Goal: Task Accomplishment & Management: Complete application form

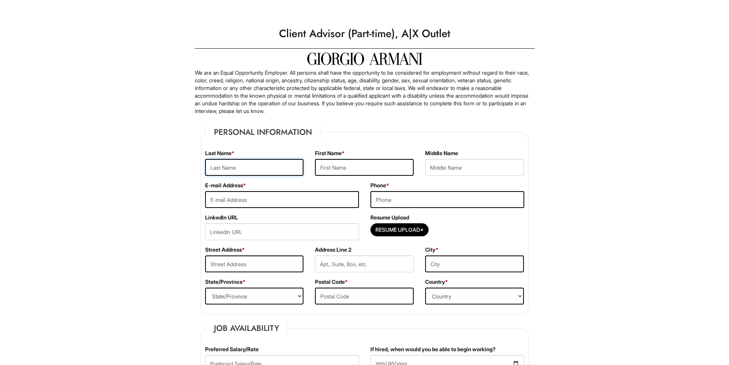
click at [243, 167] on input "text" at bounding box center [254, 167] width 99 height 17
type input "Vado"
type input "Julietta"
type input "Juliettavado@gmail.com"
type input "7862306727"
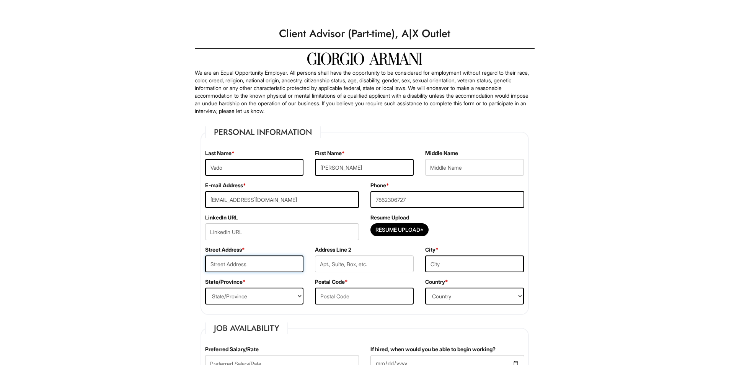
type input "2950 NW 84th Terr"
type input "Miami"
select select "FL"
type input "33147"
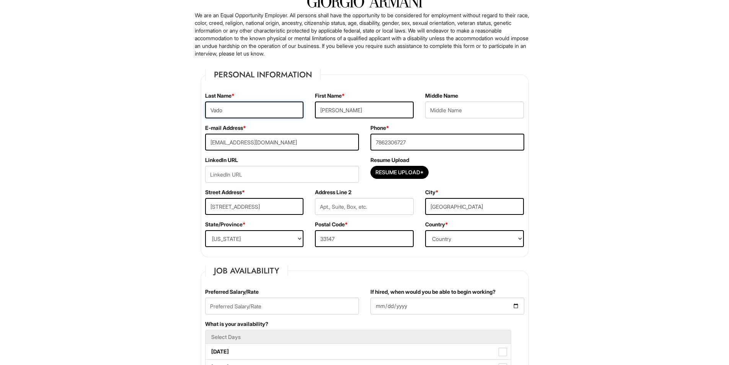
scroll to position [77, 0]
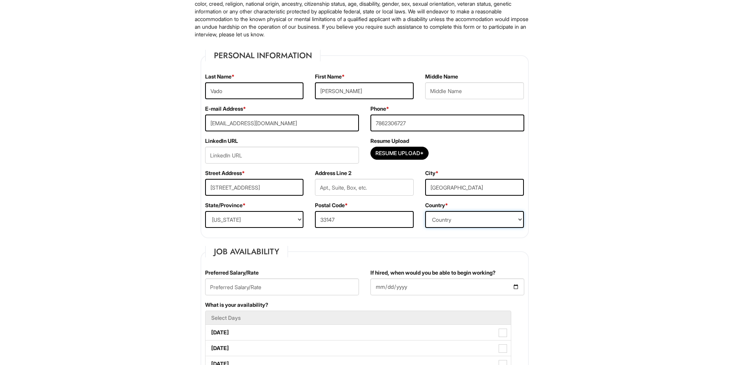
click at [479, 224] on select "Country Afghanistan Albania Algeria American Samoa Andorra Angola Anguilla Anta…" at bounding box center [474, 219] width 99 height 17
select select "United States of America"
click at [425, 211] on select "Country Afghanistan Albania Algeria American Samoa Andorra Angola Anguilla Anta…" at bounding box center [474, 219] width 99 height 17
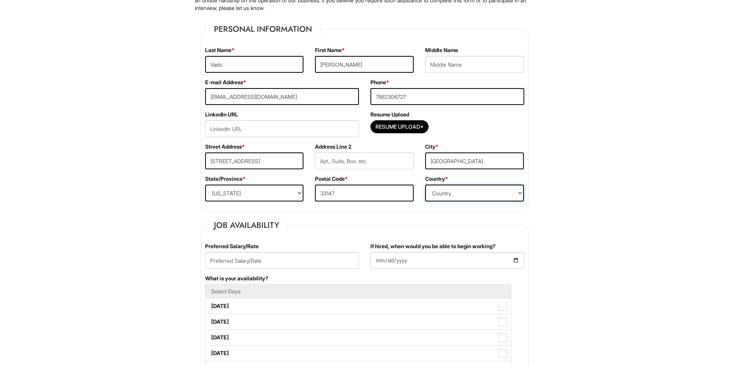
scroll to position [153, 0]
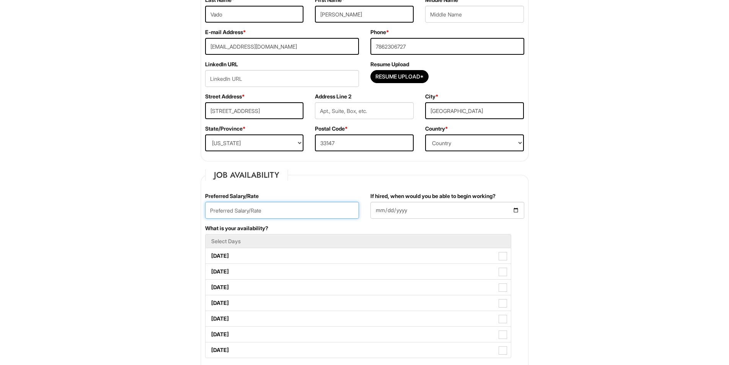
click at [241, 214] on input "text" at bounding box center [282, 210] width 154 height 17
type input "13"
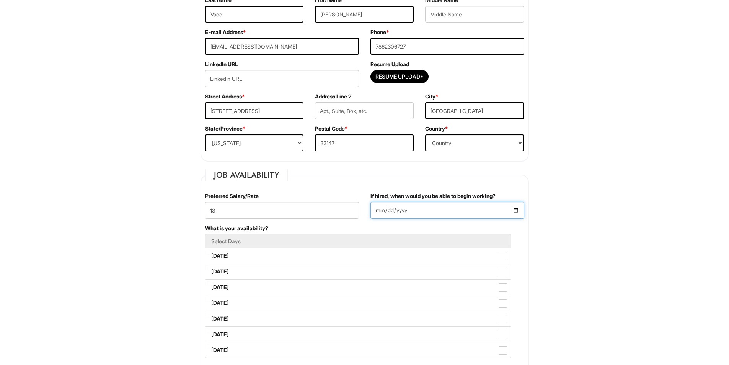
click at [517, 210] on input "If hired, when would you be able to begin working?" at bounding box center [447, 210] width 154 height 17
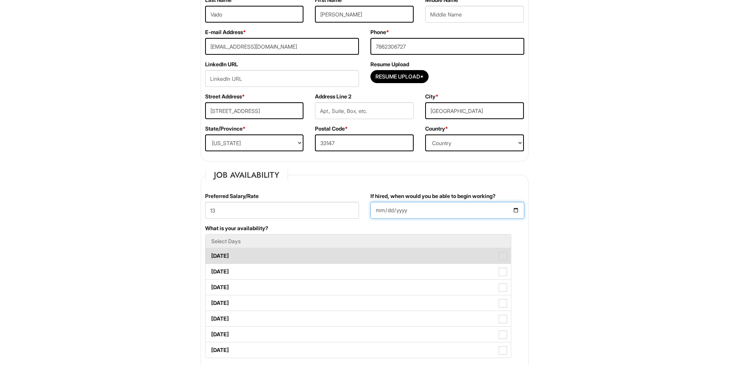
type input "2025-09-01"
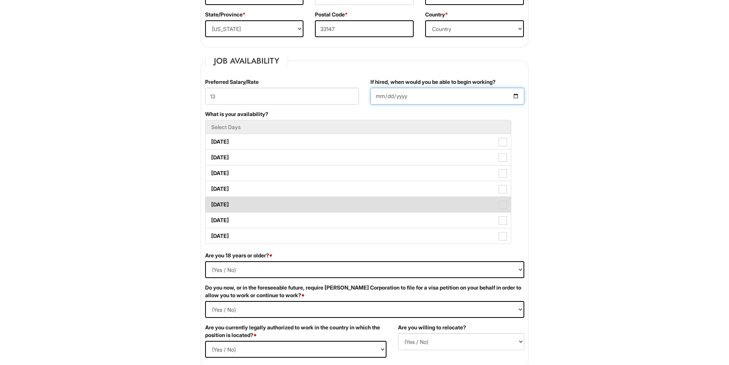
scroll to position [268, 0]
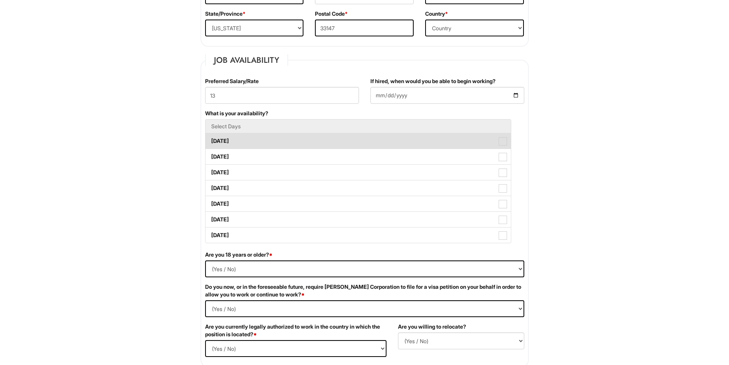
click at [228, 148] on label "Monday" at bounding box center [357, 140] width 305 height 15
click at [210, 140] on Available_Monday "Monday" at bounding box center [207, 137] width 5 height 5
checkbox Available_Monday "true"
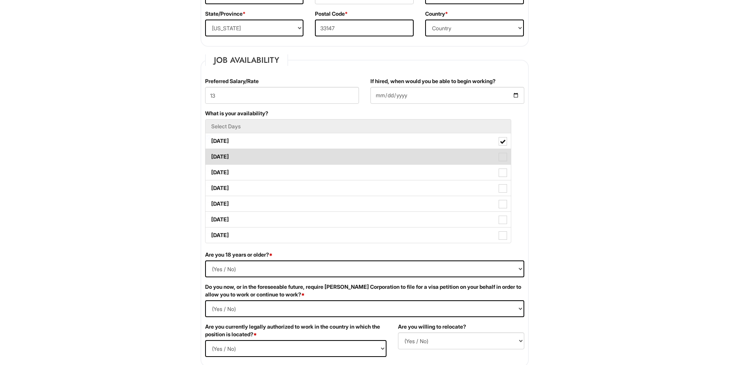
click at [229, 154] on label "Tuesday" at bounding box center [357, 156] width 305 height 15
click at [210, 154] on Available_Tuesday "Tuesday" at bounding box center [207, 152] width 5 height 5
checkbox Available_Tuesday "true"
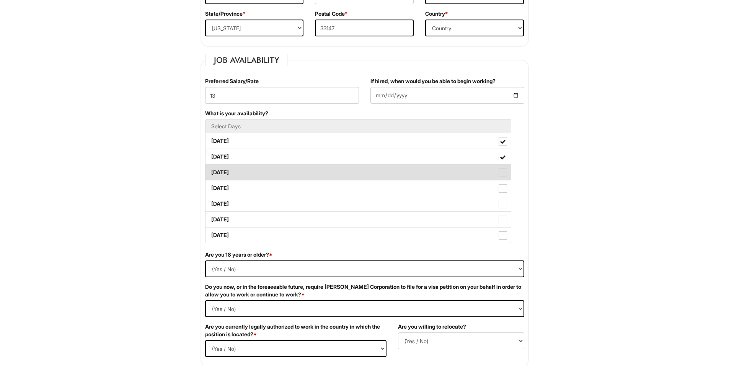
click at [232, 173] on label "Wednesday" at bounding box center [357, 171] width 305 height 15
click at [210, 171] on Available_Wednesday "Wednesday" at bounding box center [207, 168] width 5 height 5
checkbox Available_Wednesday "true"
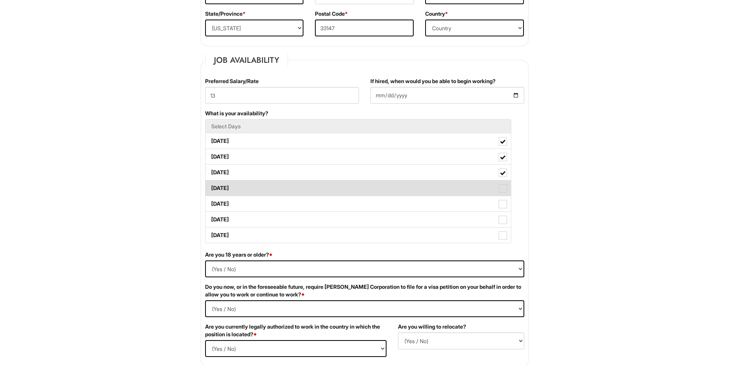
click at [232, 187] on label "Thursday" at bounding box center [357, 187] width 305 height 15
click at [210, 187] on Available_Thursday "Thursday" at bounding box center [207, 184] width 5 height 5
checkbox Available_Thursday "true"
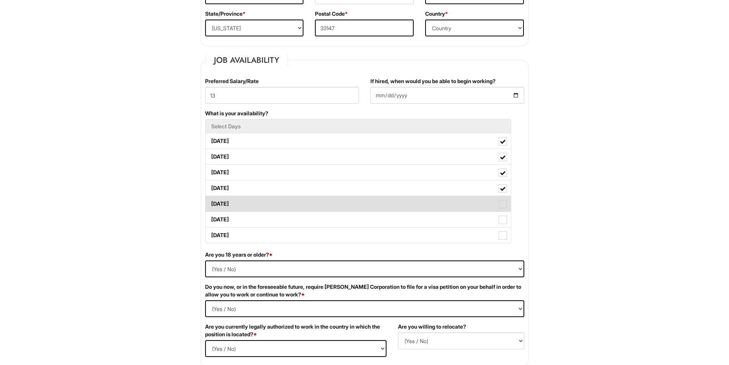
click at [234, 207] on label "Friday" at bounding box center [357, 203] width 305 height 15
click at [210, 202] on Available_Friday "Friday" at bounding box center [207, 199] width 5 height 5
checkbox Available_Friday "true"
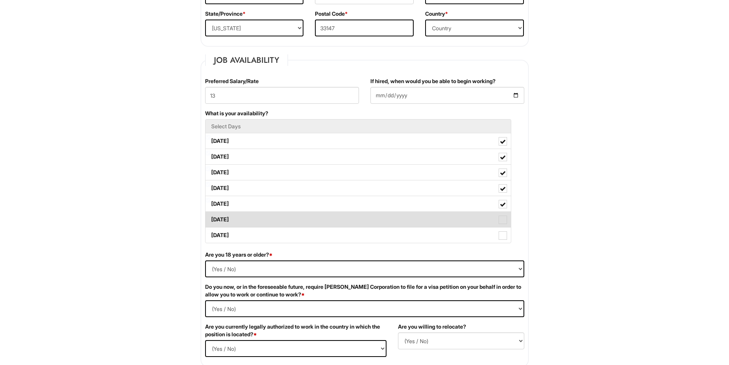
click at [231, 223] on label "Saturday" at bounding box center [357, 219] width 305 height 15
click at [210, 218] on Available_Saturday "Saturday" at bounding box center [207, 215] width 5 height 5
checkbox Available_Saturday "true"
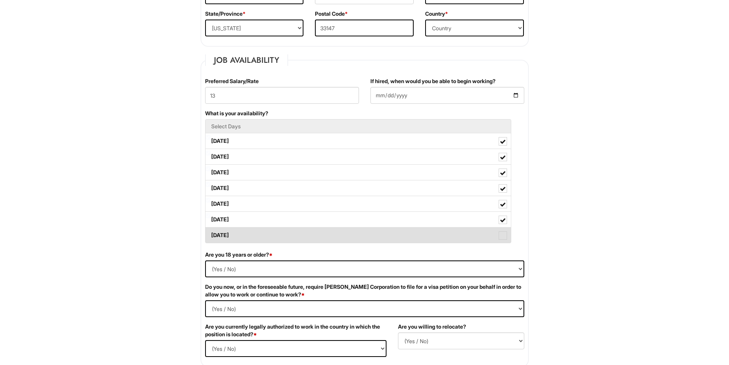
click at [233, 238] on label "Sunday" at bounding box center [357, 234] width 305 height 15
click at [210, 234] on Available_Sunday "Sunday" at bounding box center [207, 231] width 5 height 5
checkbox Available_Sunday "true"
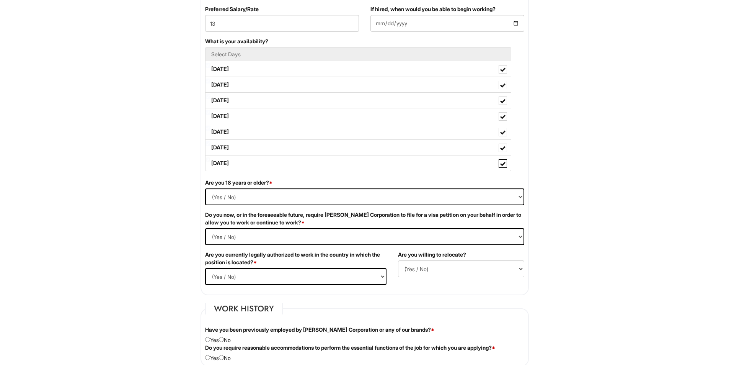
scroll to position [344, 0]
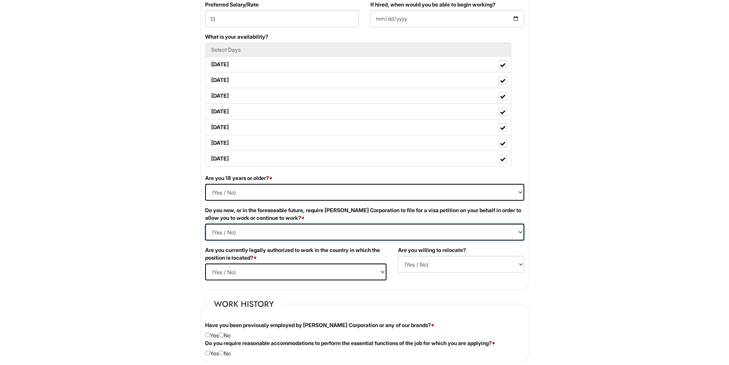
click at [305, 233] on Required "(Yes / No) Yes No" at bounding box center [364, 231] width 319 height 17
select Required "Yes"
click at [205, 223] on Required "(Yes / No) Yes No" at bounding box center [364, 231] width 319 height 17
click at [294, 276] on select "(Yes / No) Yes No" at bounding box center [295, 271] width 181 height 17
select select "Yes"
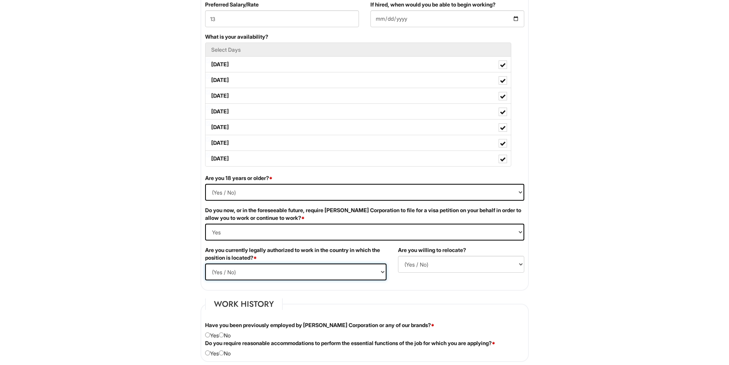
click at [205, 263] on select "(Yes / No) Yes No" at bounding box center [295, 271] width 181 height 17
click at [462, 267] on select "(Yes / No) No Yes" at bounding box center [461, 264] width 126 height 17
select select "Y"
click at [398, 256] on select "(Yes / No) No Yes" at bounding box center [461, 264] width 126 height 17
click at [260, 188] on select "(Yes / No) Yes No" at bounding box center [364, 192] width 319 height 17
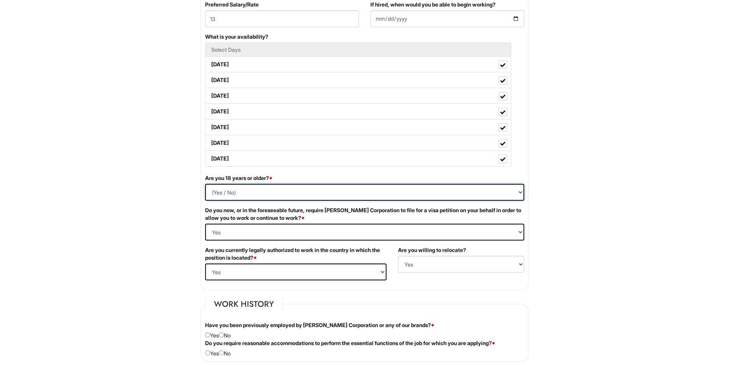
select select "Yes"
click at [205, 184] on select "(Yes / No) Yes No" at bounding box center [364, 192] width 319 height 17
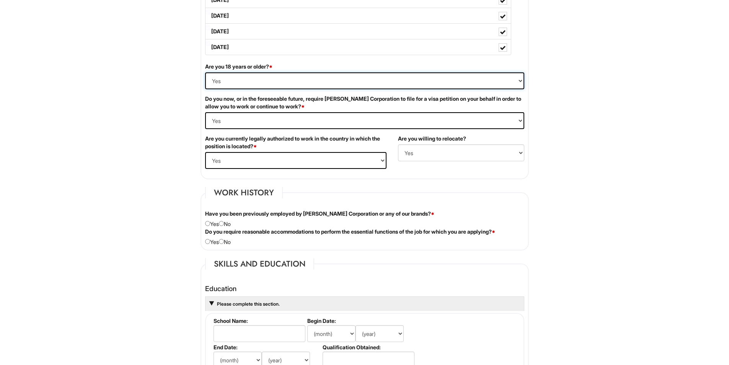
scroll to position [459, 0]
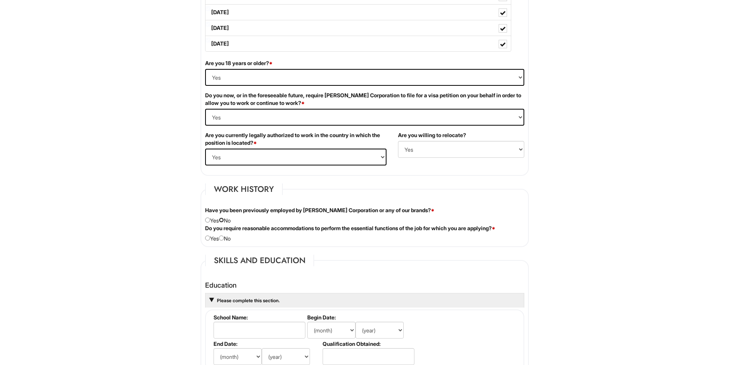
click at [224, 219] on input "radio" at bounding box center [221, 219] width 5 height 5
radio input "true"
click at [223, 239] on input "radio" at bounding box center [221, 237] width 5 height 5
radio input "true"
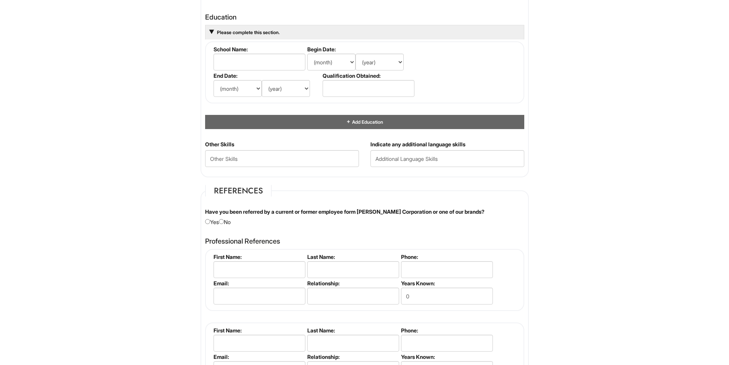
scroll to position [765, 0]
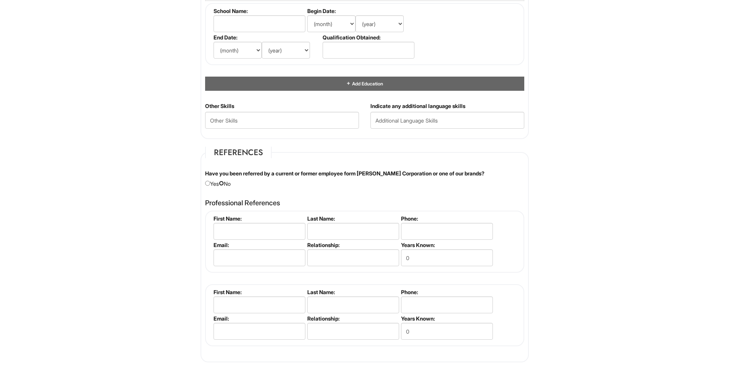
click at [224, 183] on input "radio" at bounding box center [221, 183] width 5 height 5
radio input "true"
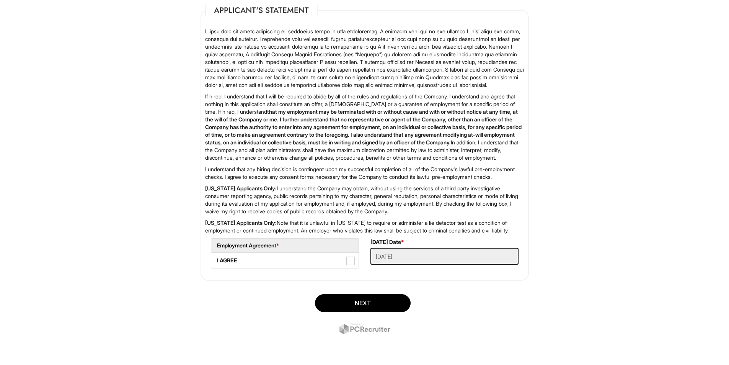
scroll to position [1161, 0]
click at [353, 258] on span at bounding box center [350, 260] width 8 height 8
click at [216, 258] on AGREE "I AGREE" at bounding box center [213, 256] width 5 height 5
checkbox AGREE "true"
click at [361, 301] on button "Next" at bounding box center [363, 303] width 96 height 18
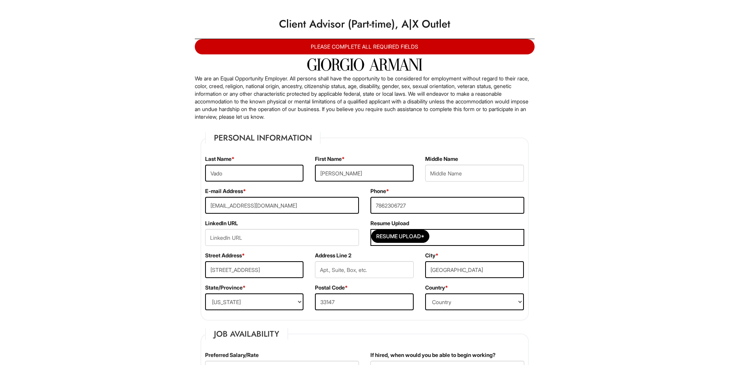
scroll to position [0, 0]
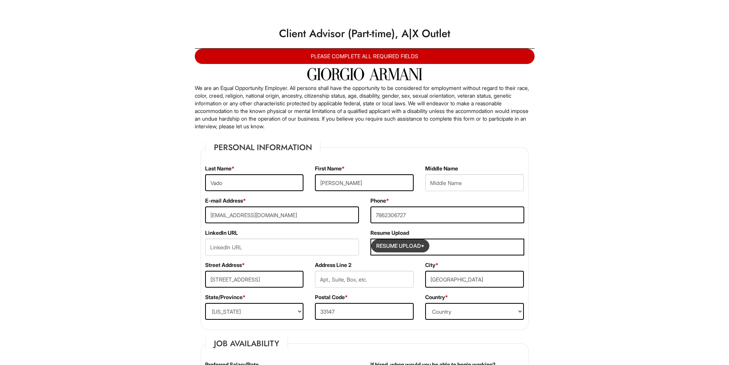
click at [405, 244] on input "Resume Upload*" at bounding box center [399, 245] width 57 height 12
type input "C:\fakepath\updated resume.docx"
click at [465, 246] on span "updated resume.docx" at bounding box center [462, 247] width 52 height 7
click at [464, 246] on span "updated resume.docx" at bounding box center [462, 247] width 52 height 7
click at [526, 261] on div "Resume Upload Resume Upload* updated resume.docx" at bounding box center [447, 245] width 165 height 32
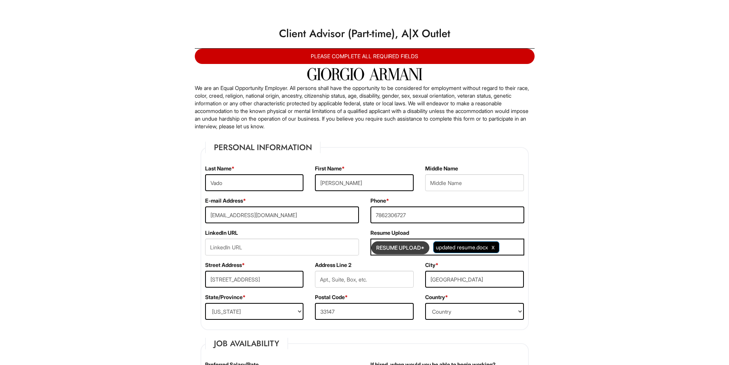
click at [417, 246] on input "Resume Upload*" at bounding box center [399, 247] width 57 height 12
click at [424, 213] on input "7862306727" at bounding box center [447, 214] width 154 height 17
type input "7864876305"
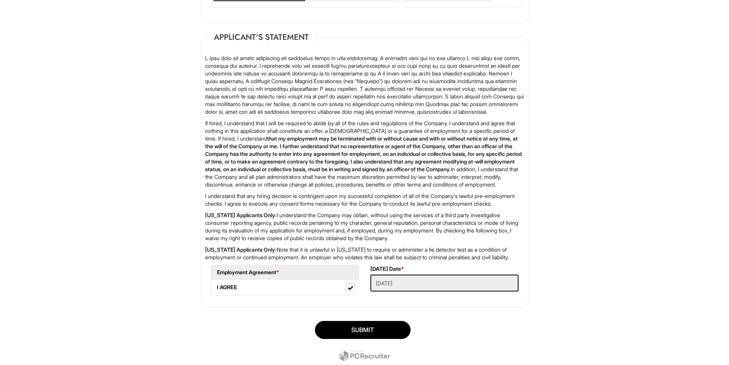
scroll to position [1176, 0]
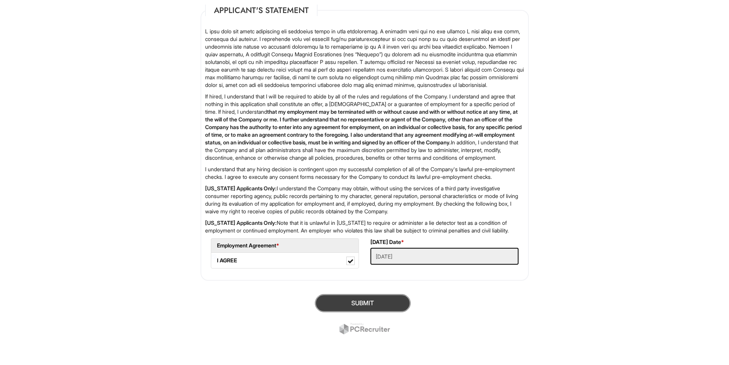
click at [383, 302] on button "SUBMIT" at bounding box center [363, 303] width 96 height 18
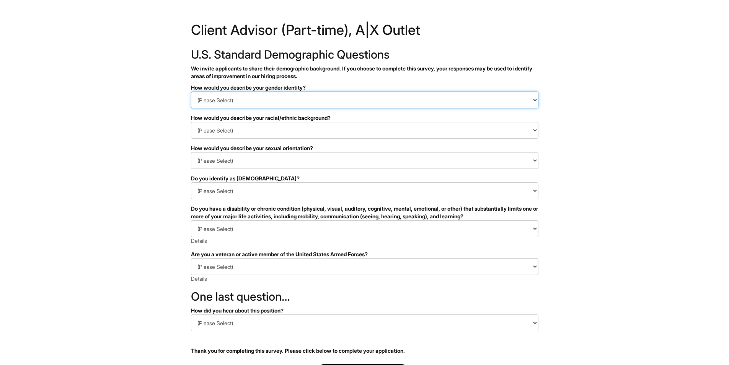
click at [275, 98] on select "(Please Select) Man Woman [DEMOGRAPHIC_DATA] I prefer to self-describe I don't …" at bounding box center [364, 99] width 347 height 17
select select "Woman"
click at [191, 91] on select "(Please Select) Man Woman [DEMOGRAPHIC_DATA] I prefer to self-describe I don't …" at bounding box center [364, 99] width 347 height 17
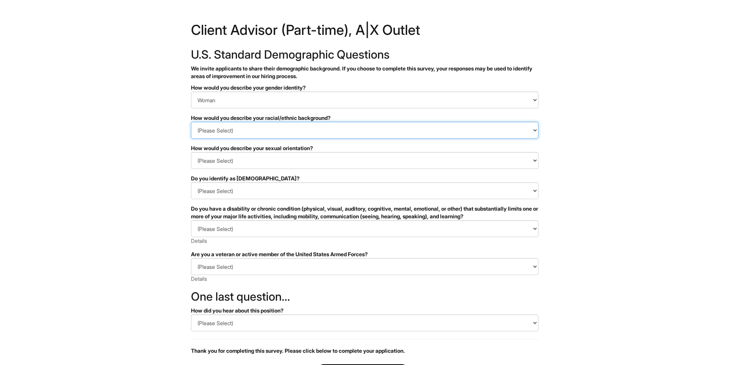
click at [243, 131] on select "(Please Select) [DEMOGRAPHIC_DATA] or of [DEMOGRAPHIC_DATA] descent [DEMOGRAPHI…" at bounding box center [364, 130] width 347 height 17
select select "Hispanic, Latinx or of Spanish Origin"
click at [191, 122] on select "(Please Select) [DEMOGRAPHIC_DATA] or of [DEMOGRAPHIC_DATA] descent [DEMOGRAPHI…" at bounding box center [364, 130] width 347 height 17
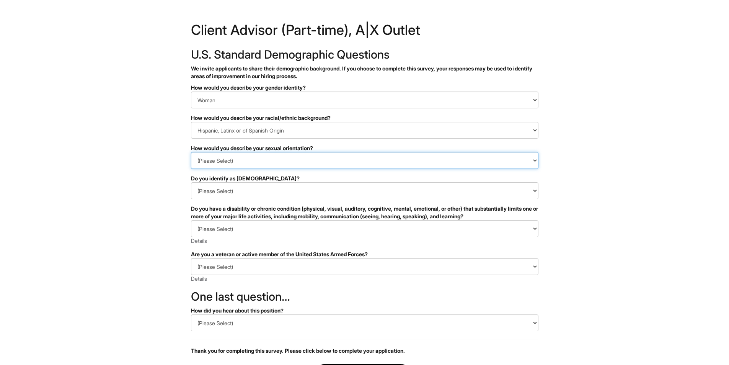
click at [249, 164] on select "(Please Select) [DEMOGRAPHIC_DATA] [DEMOGRAPHIC_DATA] and/or [DEMOGRAPHIC_DATA]…" at bounding box center [364, 160] width 347 height 17
select select "[DEMOGRAPHIC_DATA]"
click at [191, 152] on select "(Please Select) [DEMOGRAPHIC_DATA] [DEMOGRAPHIC_DATA] and/or [DEMOGRAPHIC_DATA]…" at bounding box center [364, 160] width 347 height 17
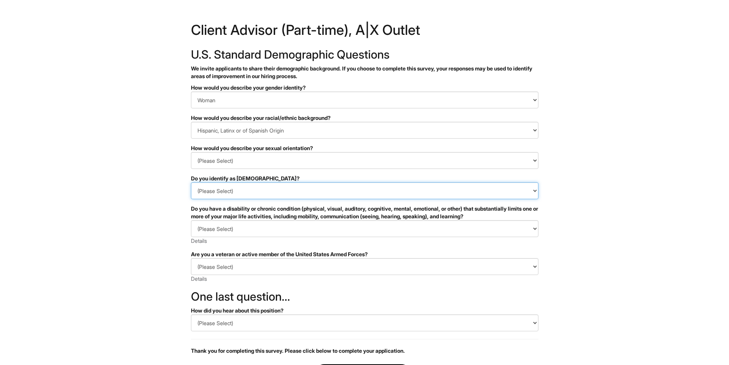
click at [227, 194] on select "(Please Select) Yes No I prefer to self-describe I don't wish to answer" at bounding box center [364, 190] width 347 height 17
select select "No"
click at [191, 182] on select "(Please Select) Yes No I prefer to self-describe I don't wish to answer" at bounding box center [364, 190] width 347 height 17
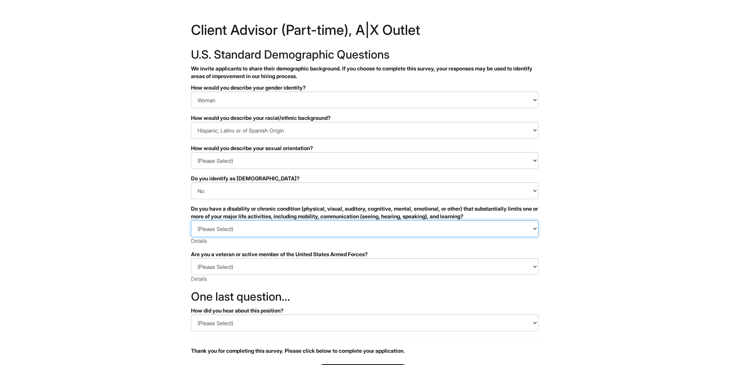
click at [221, 226] on select "(Please Select) YES, I HAVE A DISABILITY (or previously had a disability) NO, I…" at bounding box center [364, 228] width 347 height 17
select select "NO, I DON'T HAVE A DISABILITY"
click at [191, 220] on select "(Please Select) YES, I HAVE A DISABILITY (or previously had a disability) NO, I…" at bounding box center [364, 228] width 347 height 17
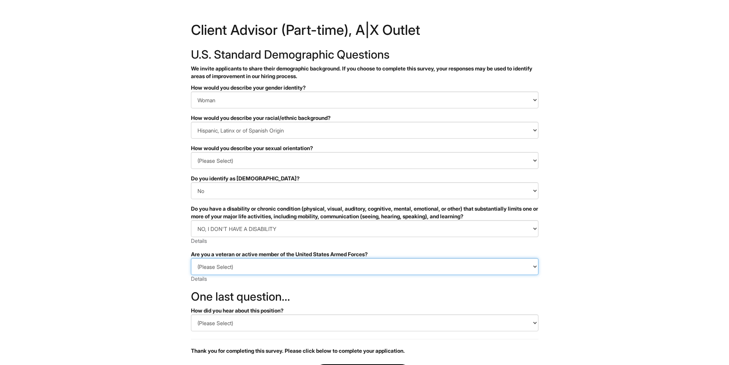
click at [224, 265] on select "(Please Select) I IDENTIFY AS ONE OR MORE OF THE CLASSIFICATIONS OF PROTECTED V…" at bounding box center [364, 266] width 347 height 17
select select "I AM NOT A PROTECTED VETERAN"
click at [191, 258] on select "(Please Select) I IDENTIFY AS ONE OR MORE OF THE CLASSIFICATIONS OF PROTECTED V…" at bounding box center [364, 266] width 347 height 17
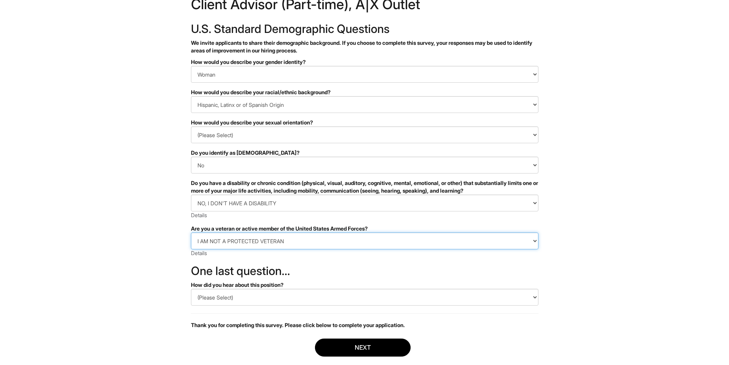
scroll to position [66, 0]
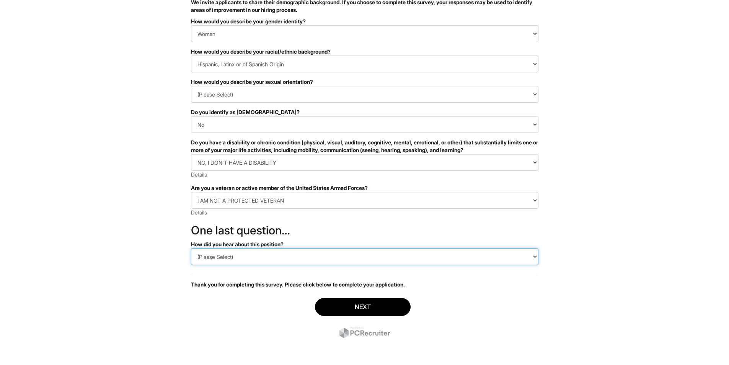
click at [257, 260] on select "(Please Select) CareerBuilder Indeed LinkedIn Monster Referral Other" at bounding box center [364, 256] width 347 height 17
select select "Other"
click at [191, 248] on select "(Please Select) CareerBuilder Indeed LinkedIn Monster Referral Other" at bounding box center [364, 256] width 347 height 17
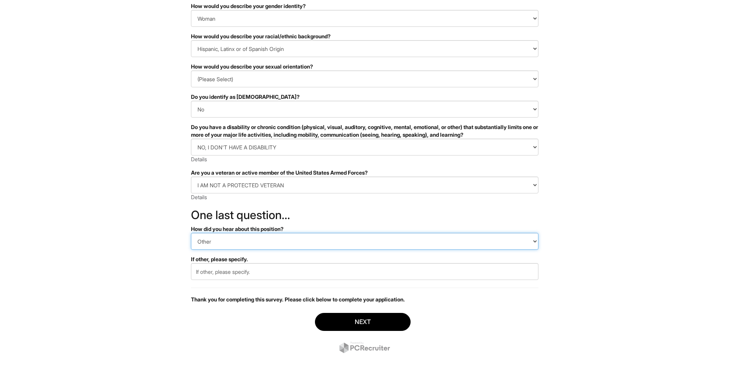
scroll to position [96, 0]
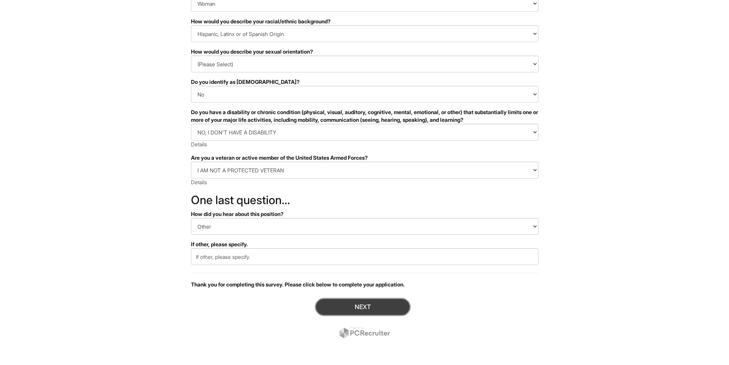
click at [353, 306] on button "Next" at bounding box center [363, 307] width 96 height 18
